Goal: Information Seeking & Learning: Stay updated

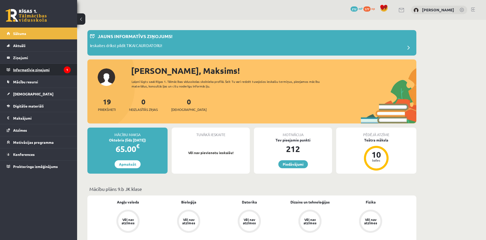
click at [15, 69] on legend "Informatīvie ziņojumi 1" at bounding box center [42, 70] width 58 height 12
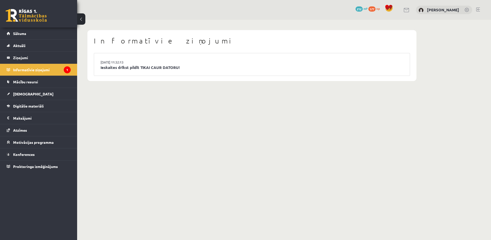
click at [142, 64] on li "15.09.2025 11:32:13 Ieskaites drīkst pildīt TIKAI CAUR DATORU!" at bounding box center [252, 64] width 316 height 22
click at [179, 69] on link "Ieskaites drīkst pildīt TIKAI CAUR DATORU!" at bounding box center [252, 68] width 303 height 6
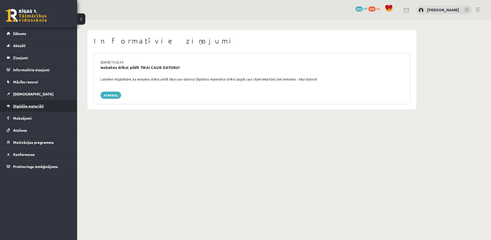
click at [22, 106] on span "Digitālie materiāli" at bounding box center [28, 106] width 31 height 5
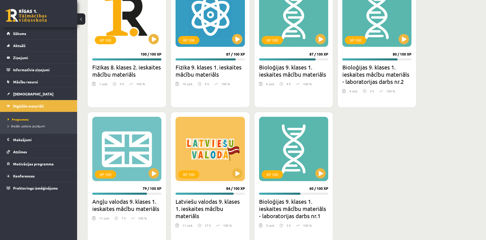
scroll to position [532, 0]
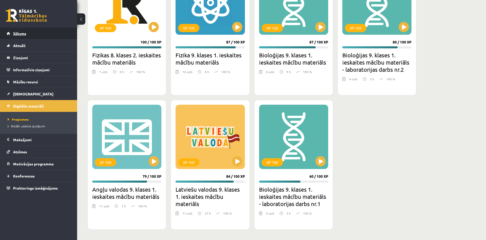
click at [44, 35] on link "Sākums" at bounding box center [39, 34] width 64 height 12
